Goal: Communication & Community: Answer question/provide support

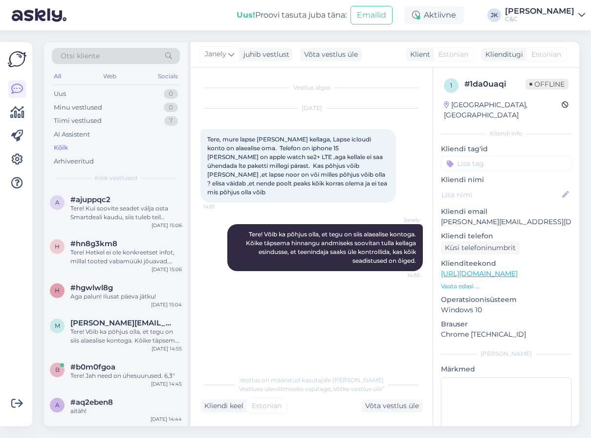
click at [136, 200] on div "#ajuppqc2" at bounding box center [125, 199] width 111 height 9
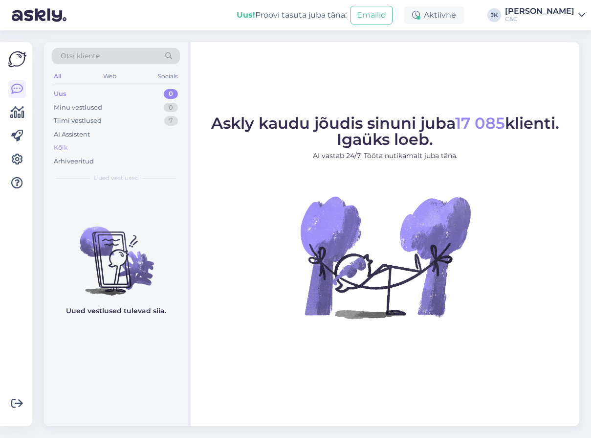
click at [100, 150] on div "Kõik" at bounding box center [116, 148] width 128 height 14
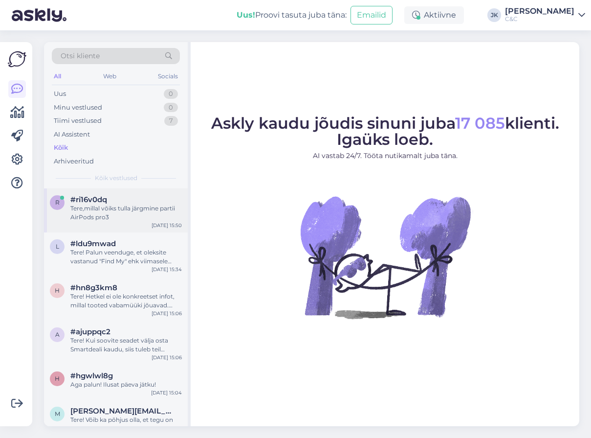
click at [129, 209] on div "Tere,millal võiks tulla järgmine partii AirPods pro3" at bounding box center [125, 213] width 111 height 18
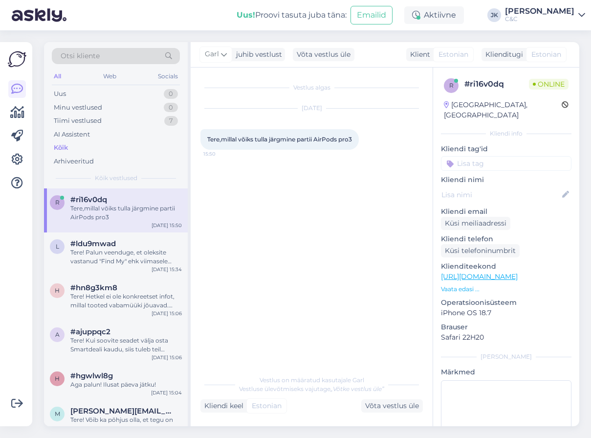
click at [322, 303] on div "Vestlus algas [DATE] Tere,millal võiks tulla järgmine partii AirPods pro3 15:50" at bounding box center [315, 219] width 231 height 284
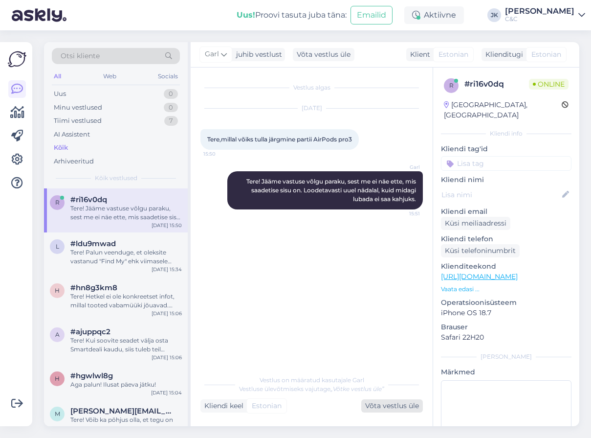
click at [378, 407] on div "Võta vestlus üle" at bounding box center [392, 405] width 62 height 13
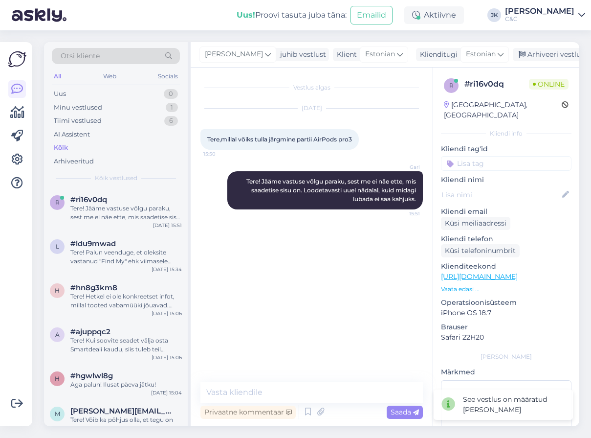
click at [271, 360] on div "Vestlus algas [DATE] Tere,millal võiks tulla järgmine partii AirPods pro3 15:50…" at bounding box center [315, 225] width 231 height 296
click at [292, 319] on div "Vestlus algas [DATE] Tere,millal võiks tulla järgmine partii AirPods pro3 15:50…" at bounding box center [315, 225] width 231 height 296
click at [142, 228] on div "r #ri16v0dq Tere! Jääme vastuse võlgu paraku, sest me ei näe ette, mis saadetis…" at bounding box center [116, 210] width 144 height 44
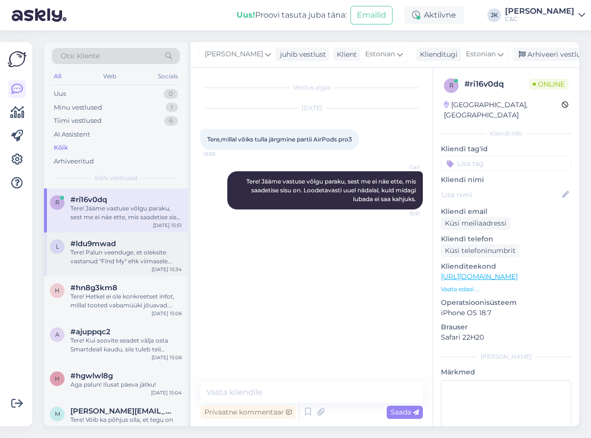
click at [130, 255] on div "Tere! Palun veenduge, et oleksite vastanud "Find My" ehk viimasele küsimusele k…" at bounding box center [125, 257] width 111 height 18
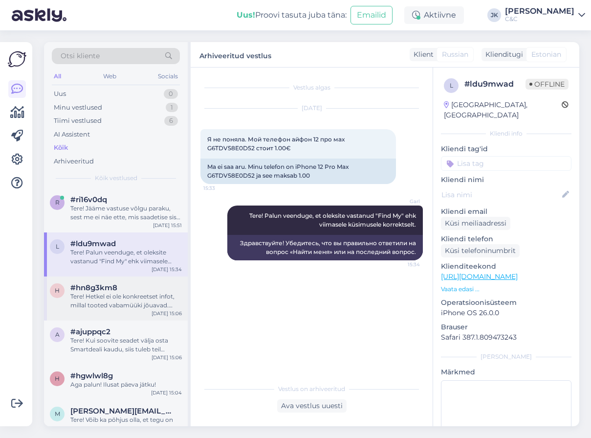
click at [124, 309] on div "h #hn8g3km8 Tere! Hetkel ei ole konkreetset infot, millal tooted vabamüüki jõua…" at bounding box center [116, 298] width 144 height 44
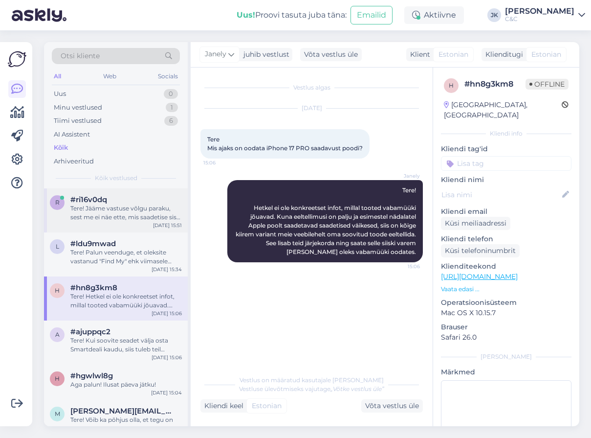
click at [136, 208] on div "Tere! Jääme vastuse võlgu paraku, sest me ei näe ette, mis saadetise sisu on. L…" at bounding box center [125, 213] width 111 height 18
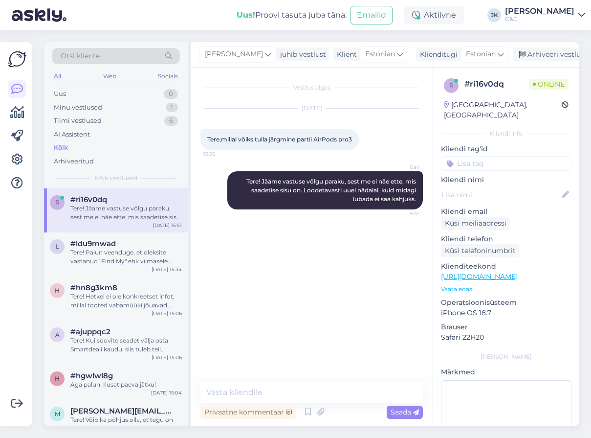
click at [273, 271] on div "Vestlus algas [DATE] Tere,millal võiks tulla järgmine partii AirPods pro3 15:50…" at bounding box center [315, 225] width 231 height 296
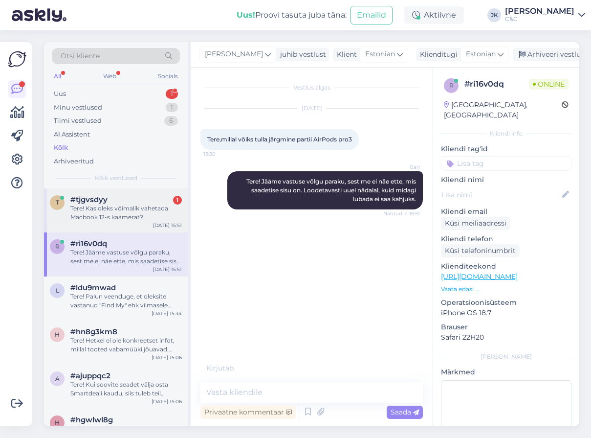
click at [137, 219] on div "Tere! Kas oleks võimalik vahetada Macbook 12-s kaamerat?" at bounding box center [125, 213] width 111 height 18
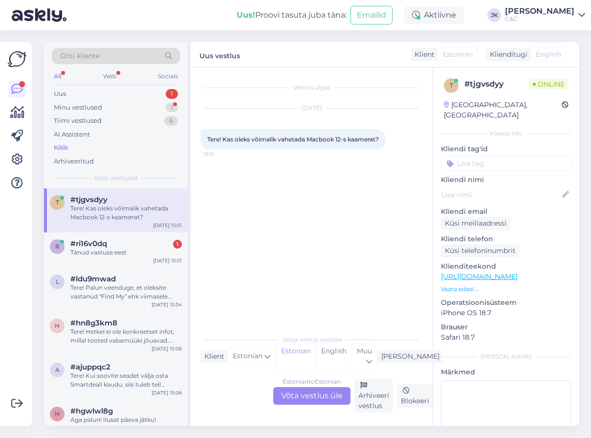
click at [302, 395] on div "Estonian to Estonian Võta vestlus üle" at bounding box center [311, 396] width 77 height 18
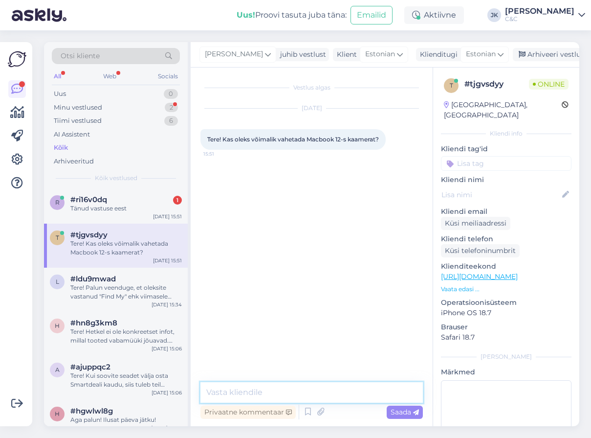
click at [291, 394] on textarea at bounding box center [311, 392] width 222 height 21
drag, startPoint x: 382, startPoint y: 388, endPoint x: 251, endPoint y: 389, distance: 130.5
click at [251, 389] on textarea "Tervist! Kas te mõtlete 12" või 2012 macbooki" at bounding box center [311, 392] width 222 height 21
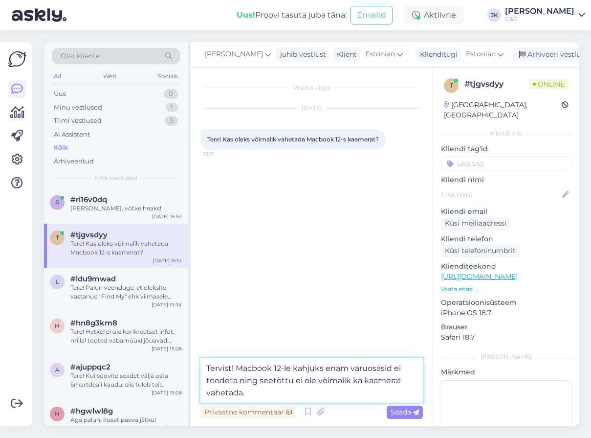
type textarea "Tervist! Macbook 12-le kahjuks enam varuosasid ei toodeta ning seetõttu ei ole …"
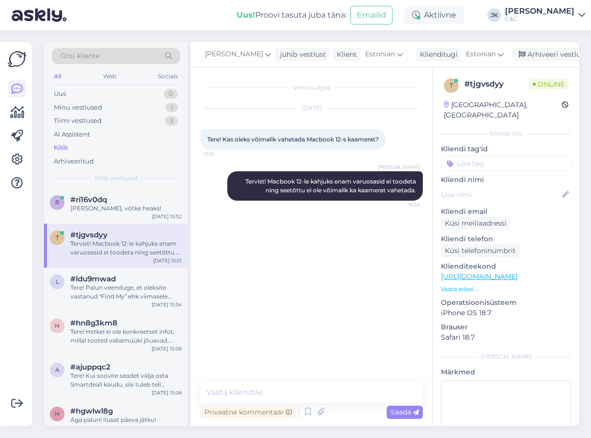
click at [300, 246] on div "Vestlus algas [DATE] Tere! Kas oleks võimalik vahetada Macbook 12-s kaamerat? 1…" at bounding box center [315, 225] width 231 height 296
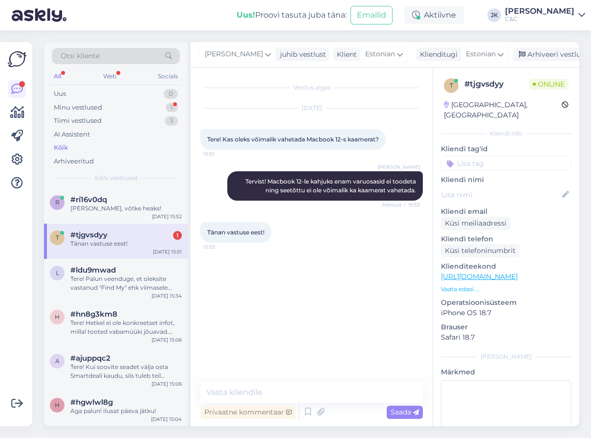
click at [221, 274] on div "Vestlus algas [DATE] Tere! Kas oleks võimalik vahetada Macbook 12-s kaamerat? 1…" at bounding box center [315, 225] width 231 height 296
click at [138, 235] on div "#tjgvsdyy 1" at bounding box center [125, 234] width 111 height 9
click at [122, 212] on div "r #ri16v0dq Ikka, võtke heaks! [DATE] 15:52" at bounding box center [116, 205] width 144 height 35
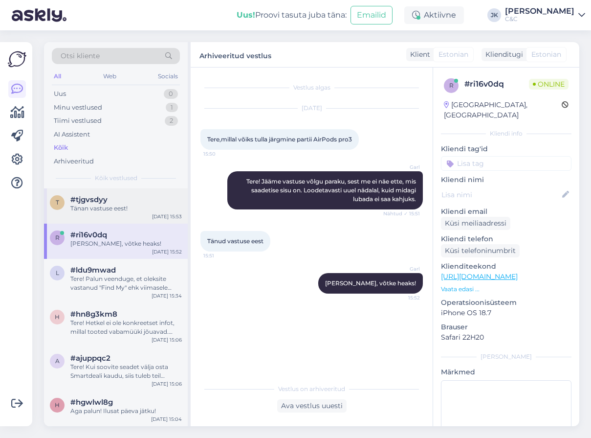
click at [133, 209] on div "Tänan vastuse eest!" at bounding box center [125, 208] width 111 height 9
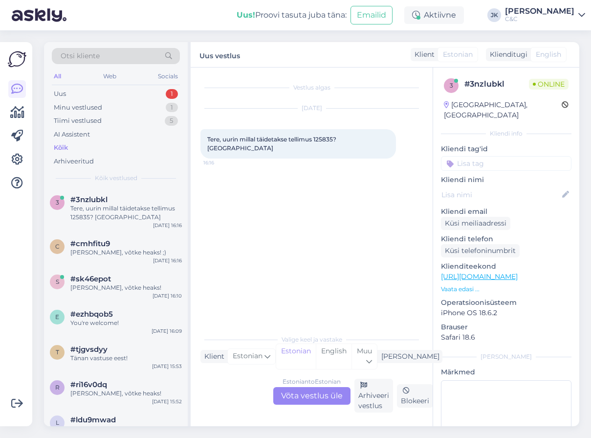
click at [325, 141] on span "Tere, uurin millal täidetakse tellimus 125835? [GEOGRAPHIC_DATA]" at bounding box center [272, 143] width 131 height 16
copy span "125835"
click at [271, 269] on div "Vestlus algas [DATE] Tere, uurin millal täidetakse tellimus 125835? [PERSON_NAM…" at bounding box center [315, 198] width 231 height 243
click at [144, 204] on div "Tere, uurin millal täidetakse tellimus 125835? [GEOGRAPHIC_DATA]" at bounding box center [125, 213] width 111 height 18
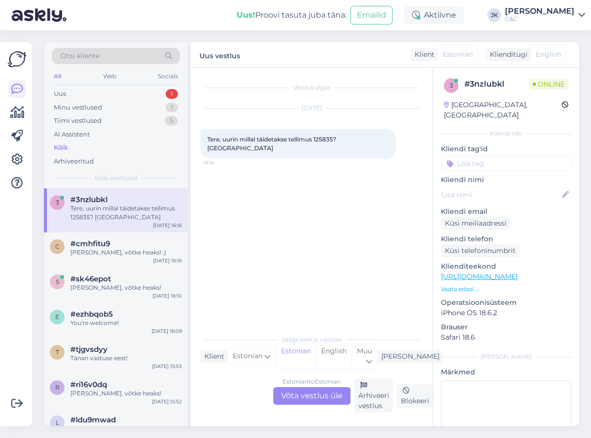
click at [304, 390] on div "Estonian to Estonian Võta vestlus üle" at bounding box center [311, 396] width 77 height 18
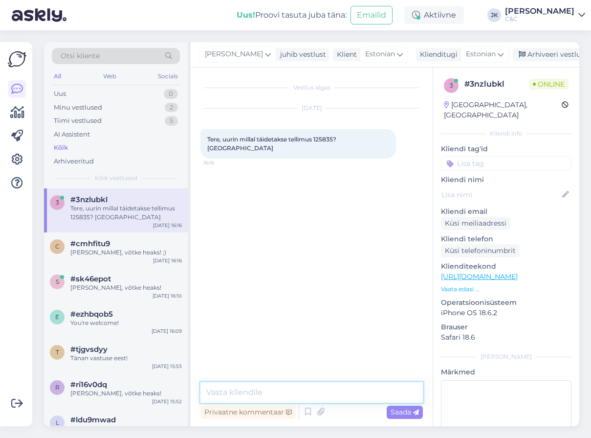
click at [288, 394] on textarea at bounding box center [311, 392] width 222 height 21
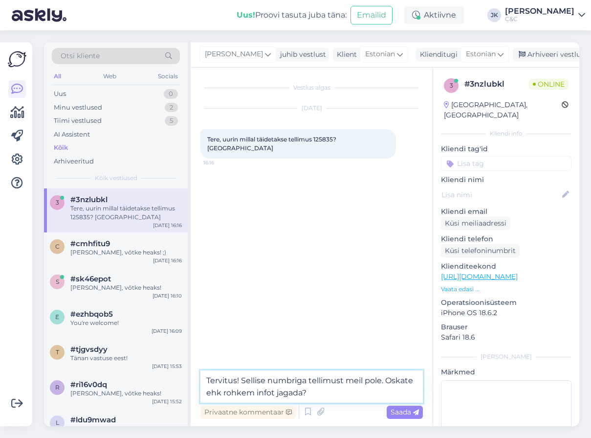
type textarea "Tervitus! Sellise numbriga tellimust meil pole. Oskate ehk rohkem infot jagada?"
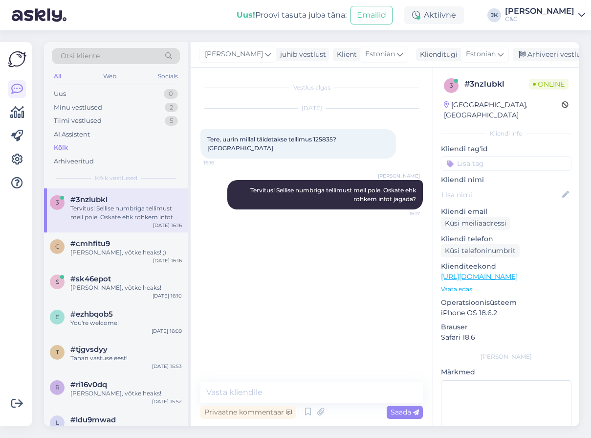
click at [277, 336] on div "Vestlus algas [DATE] Tere, uurin millal täidetakse tellimus 125835? [PERSON_NAM…" at bounding box center [315, 225] width 231 height 296
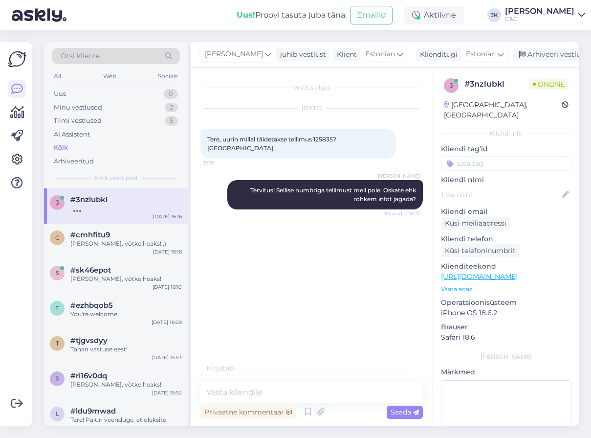
click at [234, 228] on div "Vestlus algas [DATE] Tere, uurin millal täidetakse tellimus 125835? [PERSON_NAM…" at bounding box center [315, 220] width 231 height 286
click at [361, 329] on div "Vestlus algas [DATE] Tere, uurin millal täidetakse tellimus 125835? [PERSON_NAM…" at bounding box center [315, 220] width 231 height 286
click at [287, 283] on div "Vestlus algas [DATE] Tere, uurin millal täidetakse tellimus 125835? [PERSON_NAM…" at bounding box center [315, 225] width 231 height 296
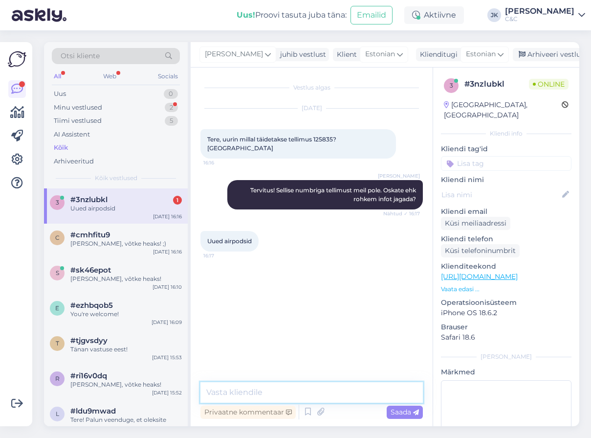
click at [230, 396] on textarea at bounding box center [311, 392] width 222 height 21
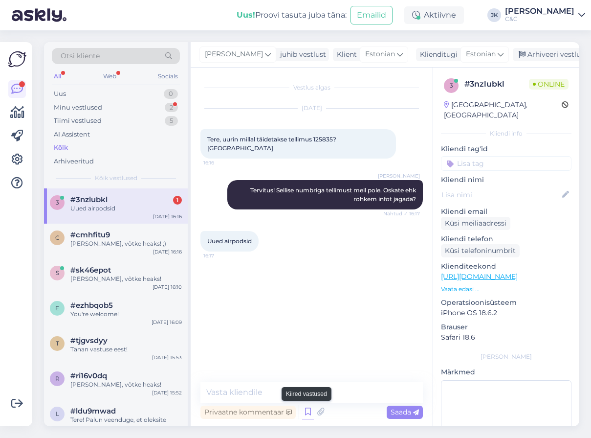
click at [305, 411] on icon at bounding box center [308, 411] width 12 height 15
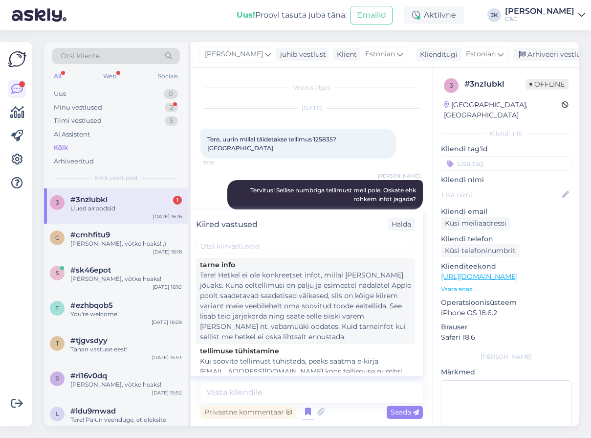
click at [301, 317] on div "Tere! Hetkel ei ole konkreetset infot, millal [PERSON_NAME] jõuaks. Kuna eeltel…" at bounding box center [305, 306] width 211 height 72
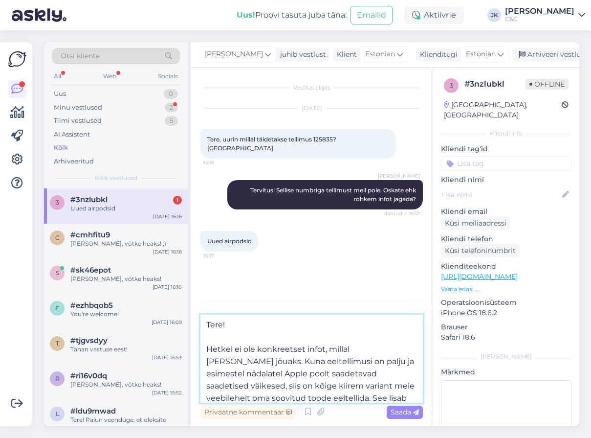
drag, startPoint x: 217, startPoint y: 333, endPoint x: 216, endPoint y: 289, distance: 44.5
click at [215, 288] on div "Vestlus algas [DATE] Tere, uurin millal täidetakse tellimus 125835? [PERSON_NAM…" at bounding box center [312, 246] width 242 height 358
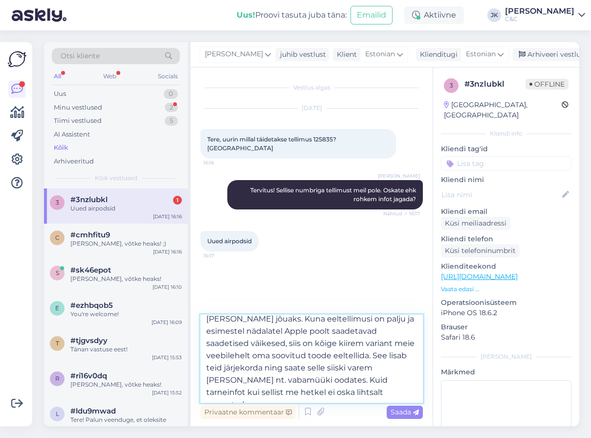
scroll to position [18, 0]
type textarea "Hetkel ei ole konkreetset infot, millal [PERSON_NAME] jõuaks. Kuna eeltellimusi…"
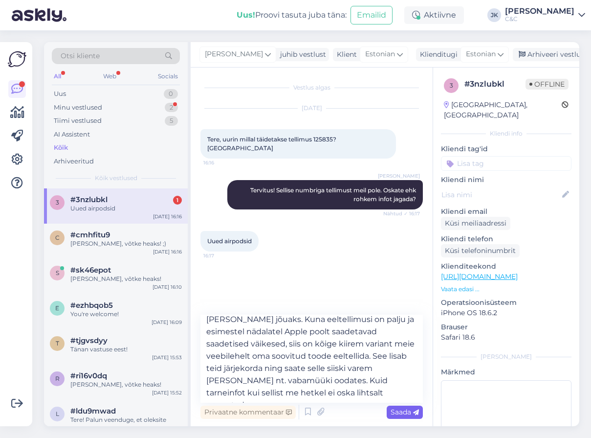
click at [405, 414] on span "Saada" at bounding box center [405, 411] width 28 height 9
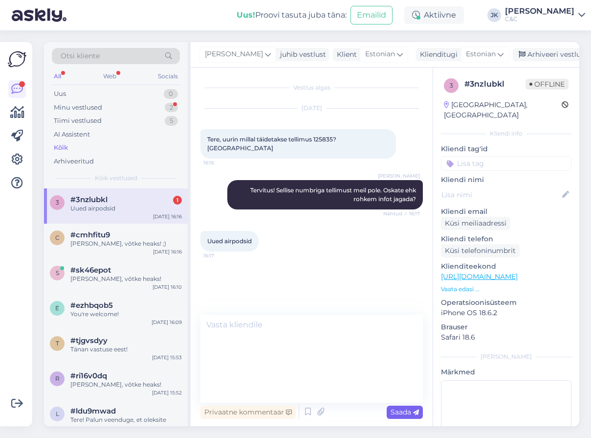
scroll to position [0, 0]
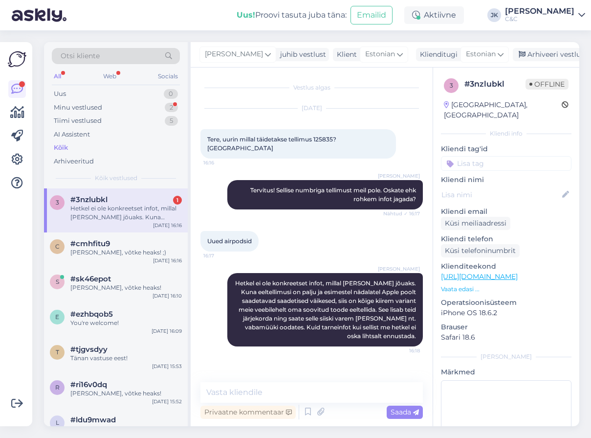
click at [278, 365] on div "Vestlus algas [DATE] Tere, uurin millal täidetakse tellimus 125835? [PERSON_NAM…" at bounding box center [315, 225] width 231 height 296
click at [130, 211] on div "Hetkel ei ole konkreetset infot, millal [PERSON_NAME] jõuaks. Kuna eeltellimusi…" at bounding box center [125, 213] width 111 height 18
click at [129, 241] on div "#cmhfitu9" at bounding box center [125, 243] width 111 height 9
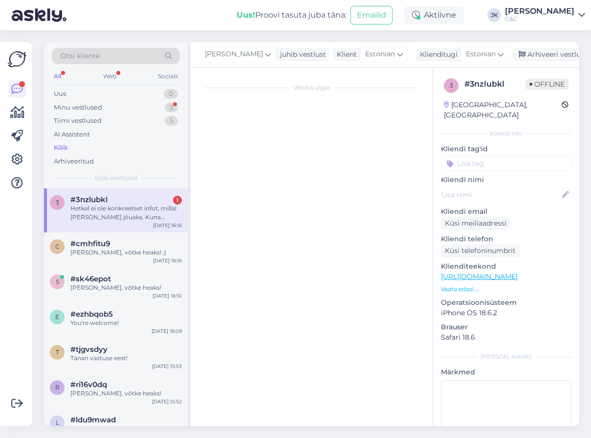
scroll to position [171, 0]
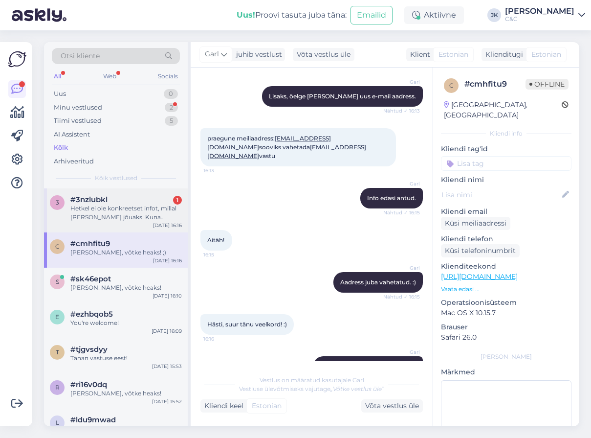
click at [131, 210] on div "Hetkel ei ole konkreetset infot, millal [PERSON_NAME] jõuaks. Kuna eeltellimusi…" at bounding box center [125, 213] width 111 height 18
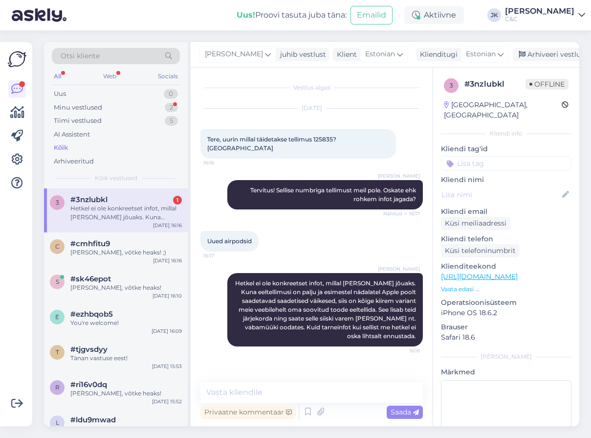
scroll to position [0, 0]
click at [245, 356] on div "Vestlus algas [DATE] Tere, uurin millal täidetakse tellimus 125835? [PERSON_NAM…" at bounding box center [315, 225] width 231 height 296
click at [162, 102] on div "Minu vestlused 2" at bounding box center [116, 108] width 128 height 14
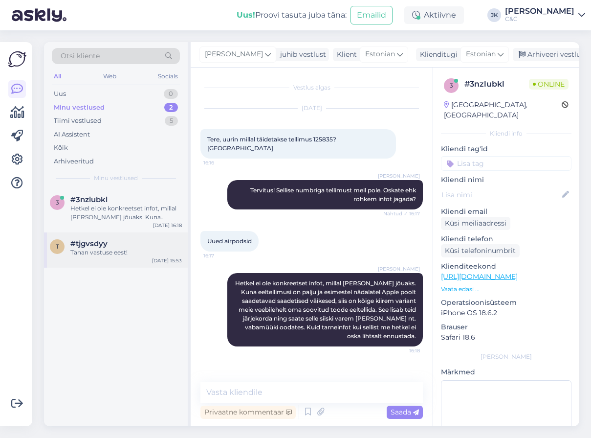
click at [114, 255] on div "t #tjgvsdyy Tänan vastuse eest! [DATE] 15:53" at bounding box center [116, 249] width 144 height 35
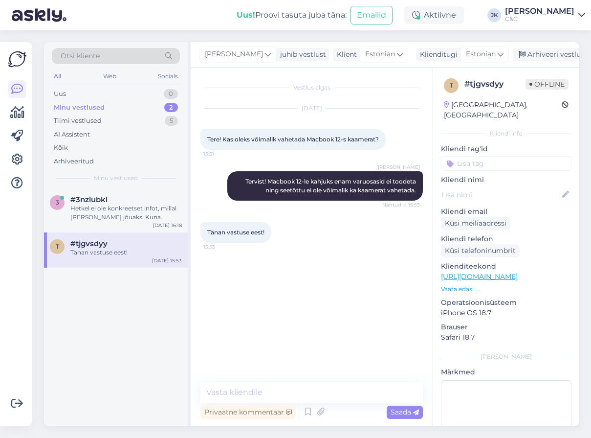
click at [265, 346] on div "Vestlus algas [DATE] Tere! Kas oleks võimalik vahetada Macbook 12-s kaamerat? 1…" at bounding box center [315, 225] width 231 height 296
click at [542, 54] on div "Arhiveeri vestlus" at bounding box center [550, 54] width 75 height 13
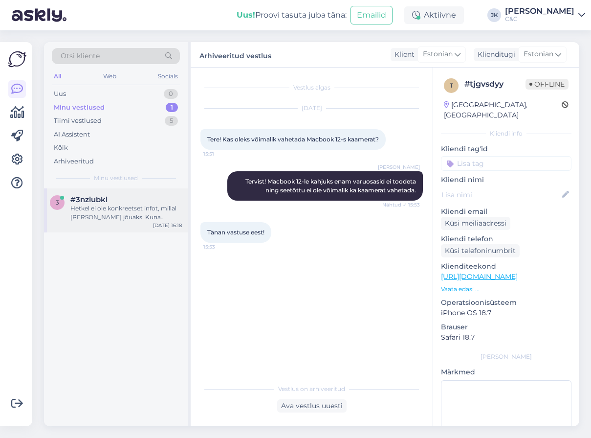
click at [114, 212] on div "Hetkel ei ole konkreetset infot, millal [PERSON_NAME] jõuaks. Kuna eeltellimusi…" at bounding box center [125, 213] width 111 height 18
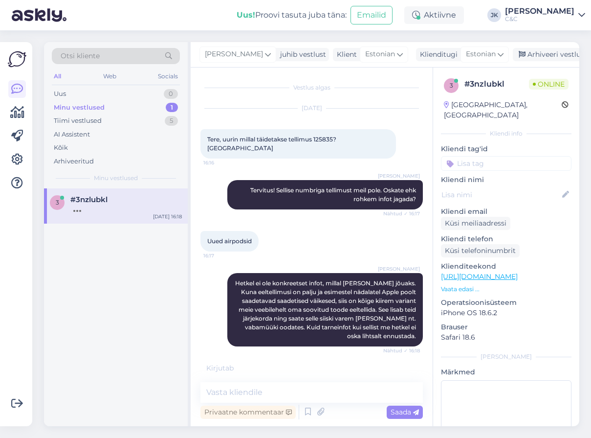
click at [212, 343] on div "[PERSON_NAME] Hetkel ei ole konkreetset infot, millal [PERSON_NAME] jõuaks. Kun…" at bounding box center [311, 309] width 222 height 95
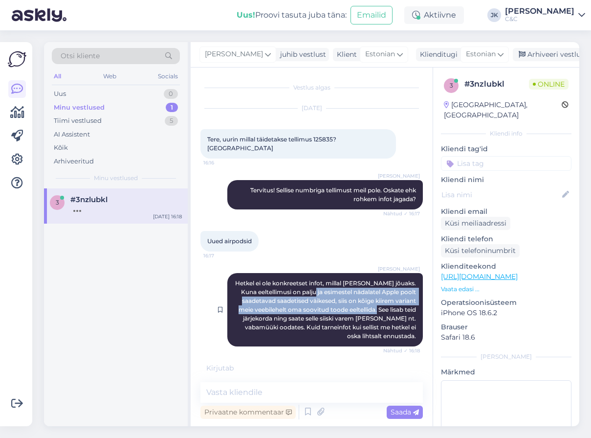
drag, startPoint x: 315, startPoint y: 285, endPoint x: 377, endPoint y: 298, distance: 64.0
click at [377, 298] on span "Hetkel ei ole konkreetset infot, millal [PERSON_NAME] jõuaks. Kuna eeltellimusi…" at bounding box center [326, 309] width 182 height 60
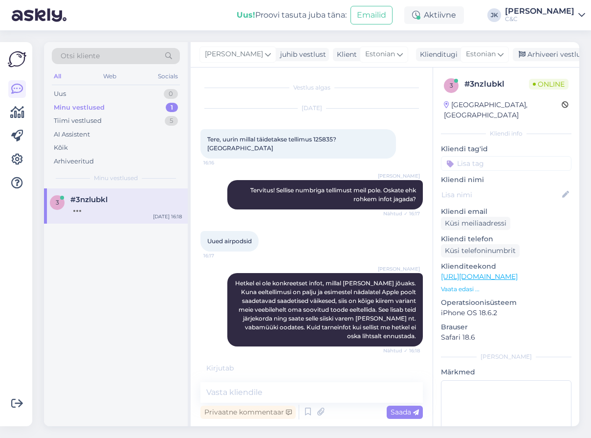
click at [325, 234] on div "Uued airpodsid 16:17" at bounding box center [311, 241] width 222 height 42
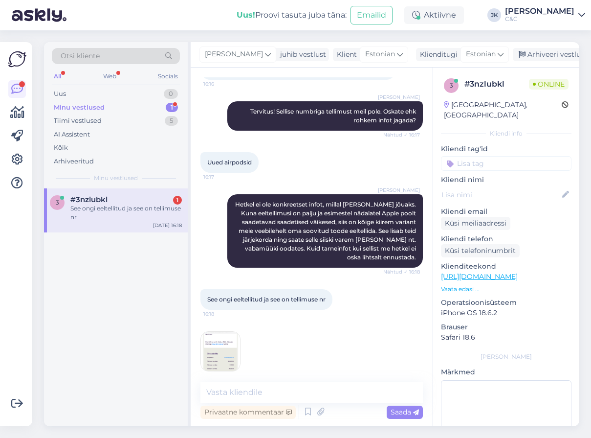
click at [215, 344] on img at bounding box center [220, 350] width 39 height 39
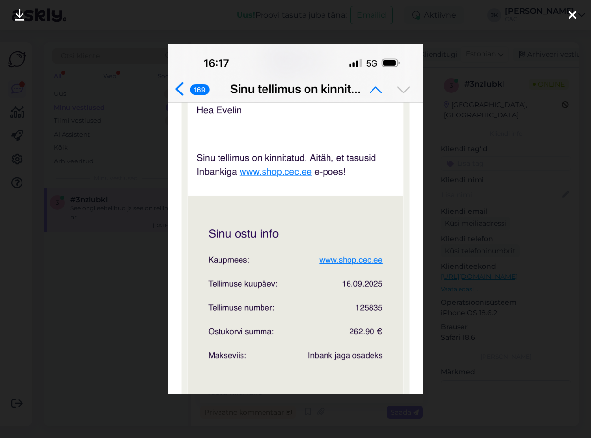
click at [439, 320] on div at bounding box center [295, 219] width 591 height 438
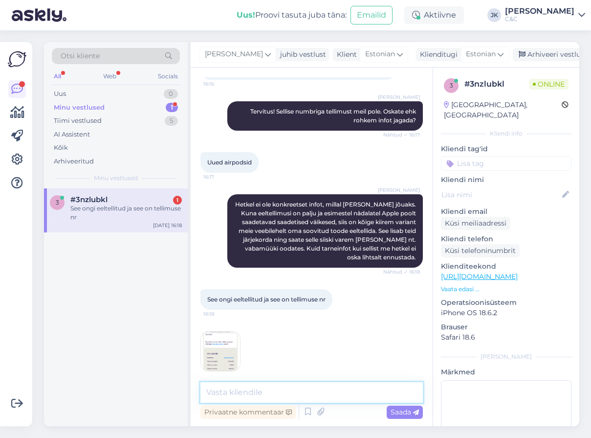
click at [270, 396] on textarea at bounding box center [311, 392] width 222 height 21
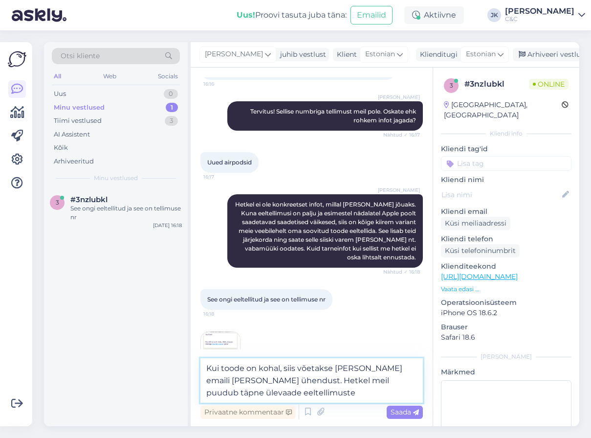
click at [281, 383] on textarea "Kui toode on kohal, siis võetakse [PERSON_NAME] emaili [PERSON_NAME] ühendust. …" at bounding box center [311, 380] width 222 height 44
type textarea "Kui toode on kohal, siis võetakse [PERSON_NAME] emaili [PERSON_NAME] ühendust. …"
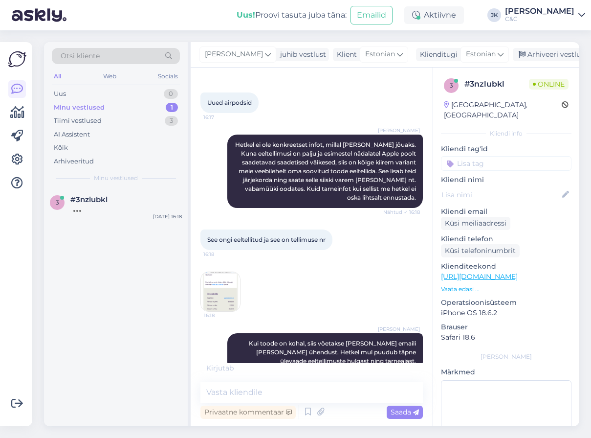
scroll to position [180, 0]
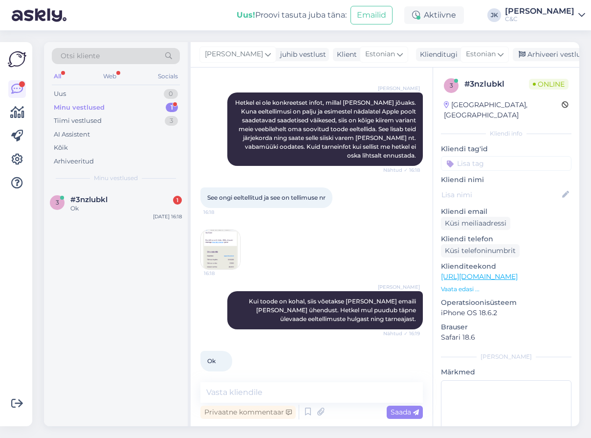
click at [281, 345] on div "Ok 16:20" at bounding box center [311, 361] width 222 height 42
click at [126, 205] on div "Ok" at bounding box center [125, 208] width 111 height 9
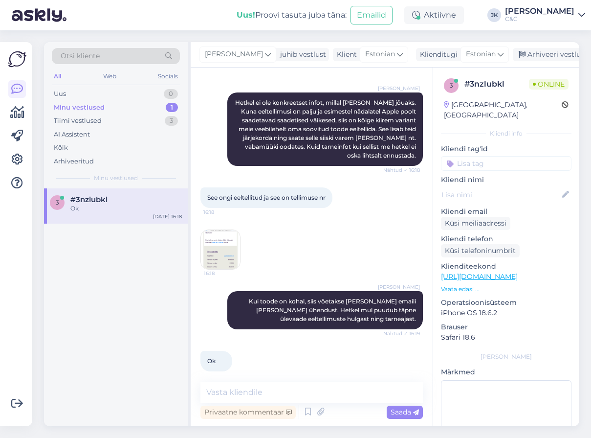
click at [112, 307] on div "3 #3nzlubkl Ok [DATE] 16:18" at bounding box center [116, 307] width 144 height 238
click at [88, 94] on div "Uus 0" at bounding box center [116, 94] width 128 height 14
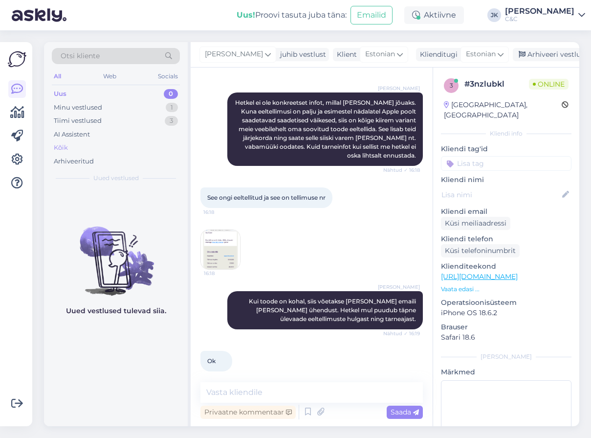
click at [80, 141] on div "Kõik" at bounding box center [116, 148] width 128 height 14
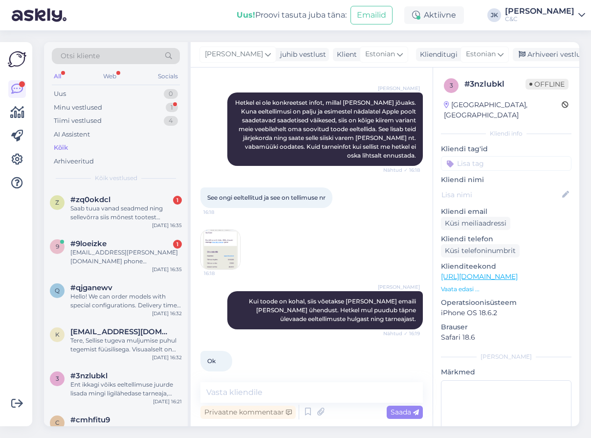
scroll to position [240, 0]
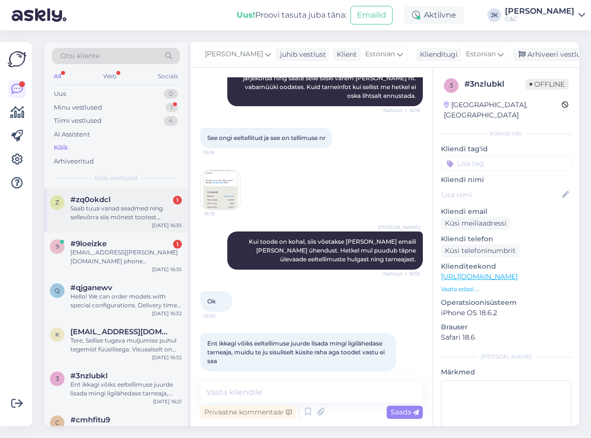
click at [104, 214] on div "Saab tuua vanad seadmed ning sellevõrra siis mõnest tootest soodustust saada." at bounding box center [125, 213] width 111 height 18
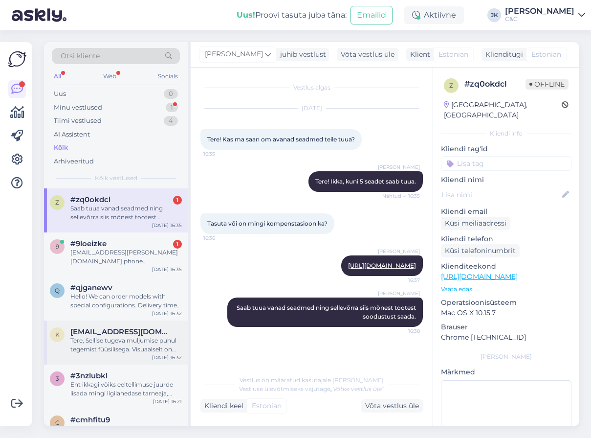
scroll to position [0, 0]
click at [110, 248] on div "[EMAIL_ADDRESS][PERSON_NAME][DOMAIN_NAME] phone [PHONE_NUMBER]" at bounding box center [125, 257] width 111 height 18
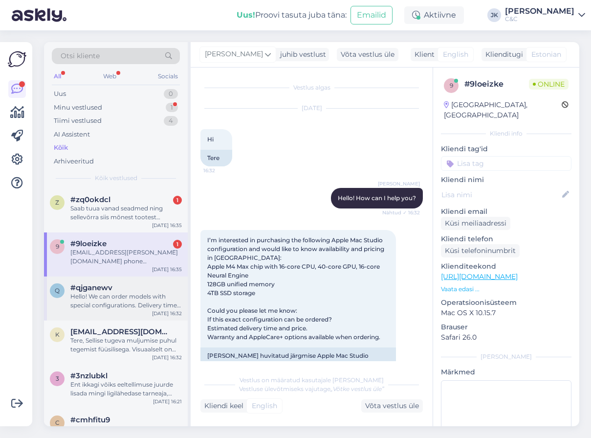
scroll to position [413, 0]
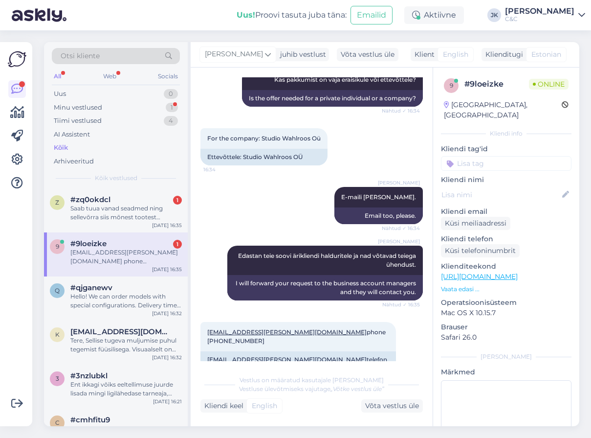
click at [213, 295] on div "[PERSON_NAME] Edastan teie soovi ärikliendi halduritele ja nad võtavad teiega ü…" at bounding box center [311, 273] width 222 height 76
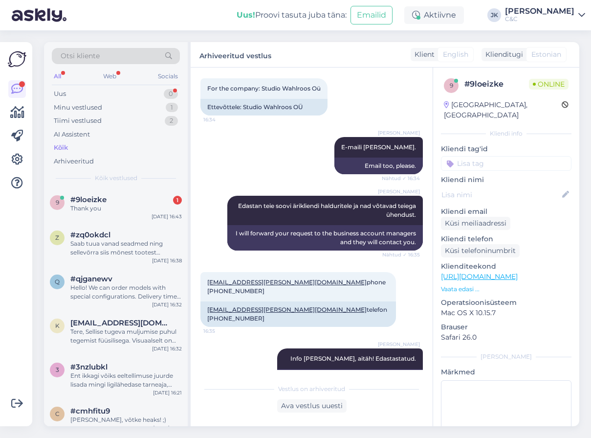
scroll to position [521, 0]
